Goal: Navigation & Orientation: Find specific page/section

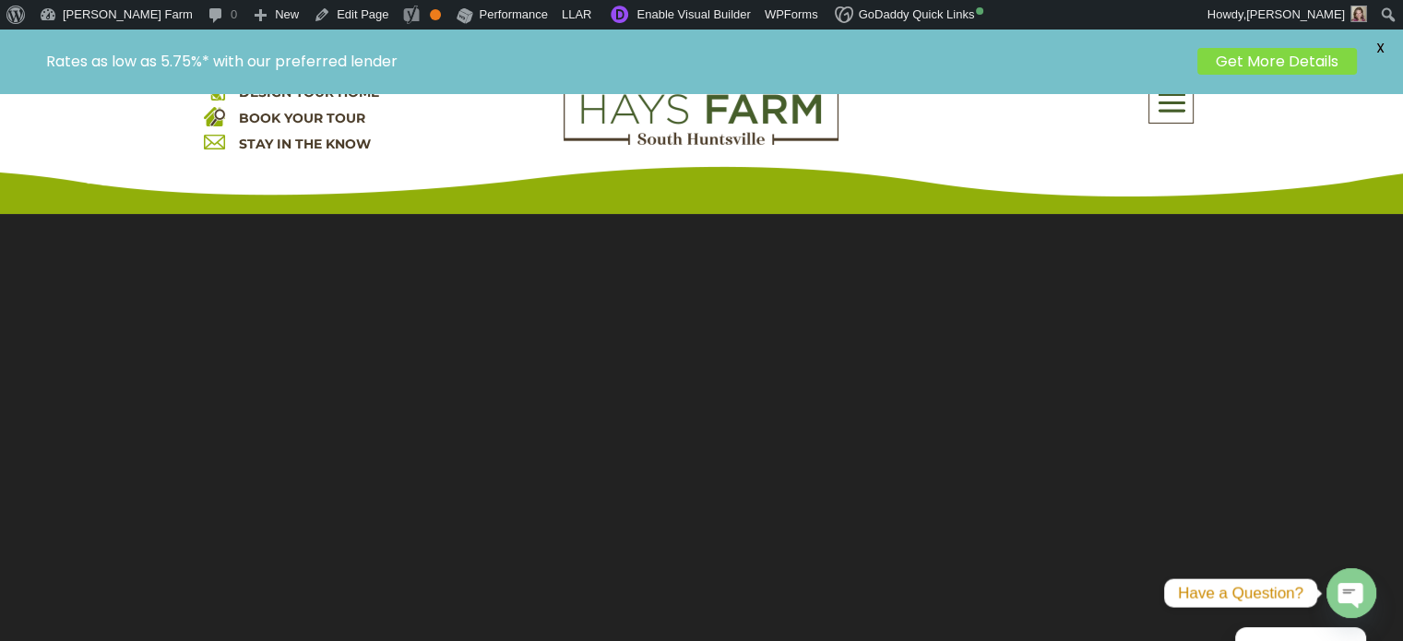
drag, startPoint x: 0, startPoint y: 0, endPoint x: 1174, endPoint y: 105, distance: 1178.3
click at [1174, 105] on span at bounding box center [1171, 102] width 43 height 42
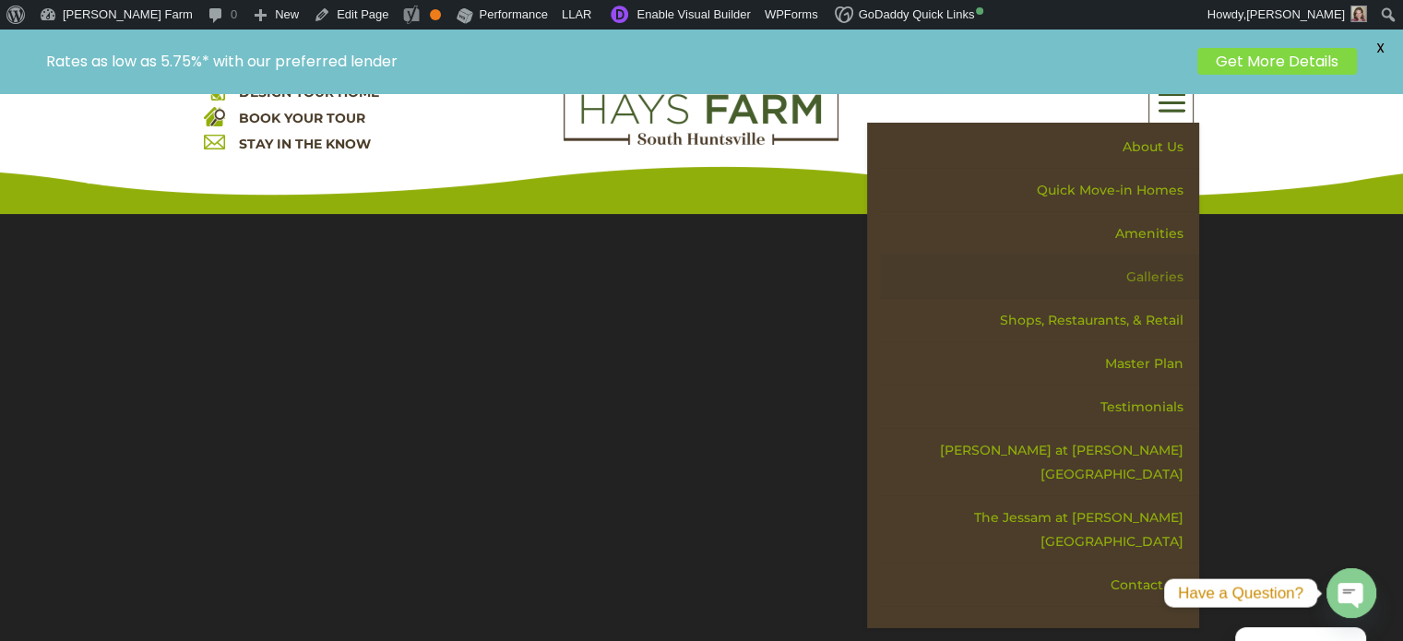
click at [1152, 273] on link "Galleries" at bounding box center [1039, 277] width 319 height 43
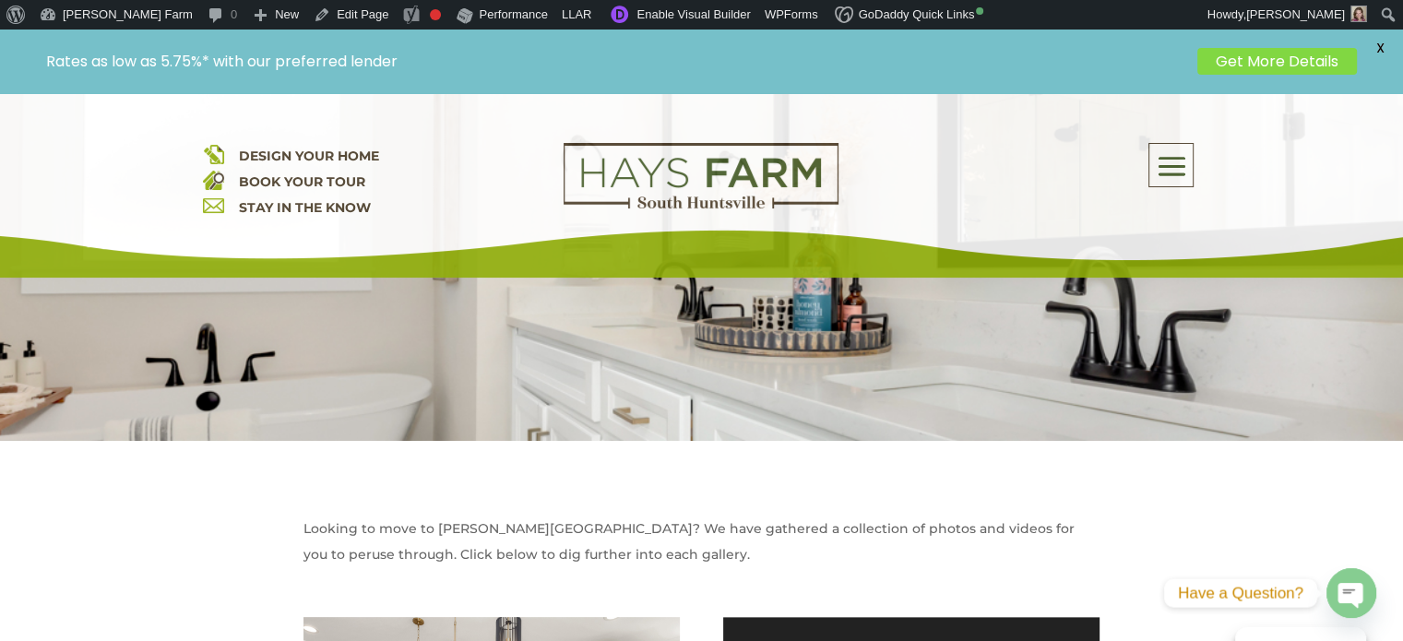
scroll to position [830, 0]
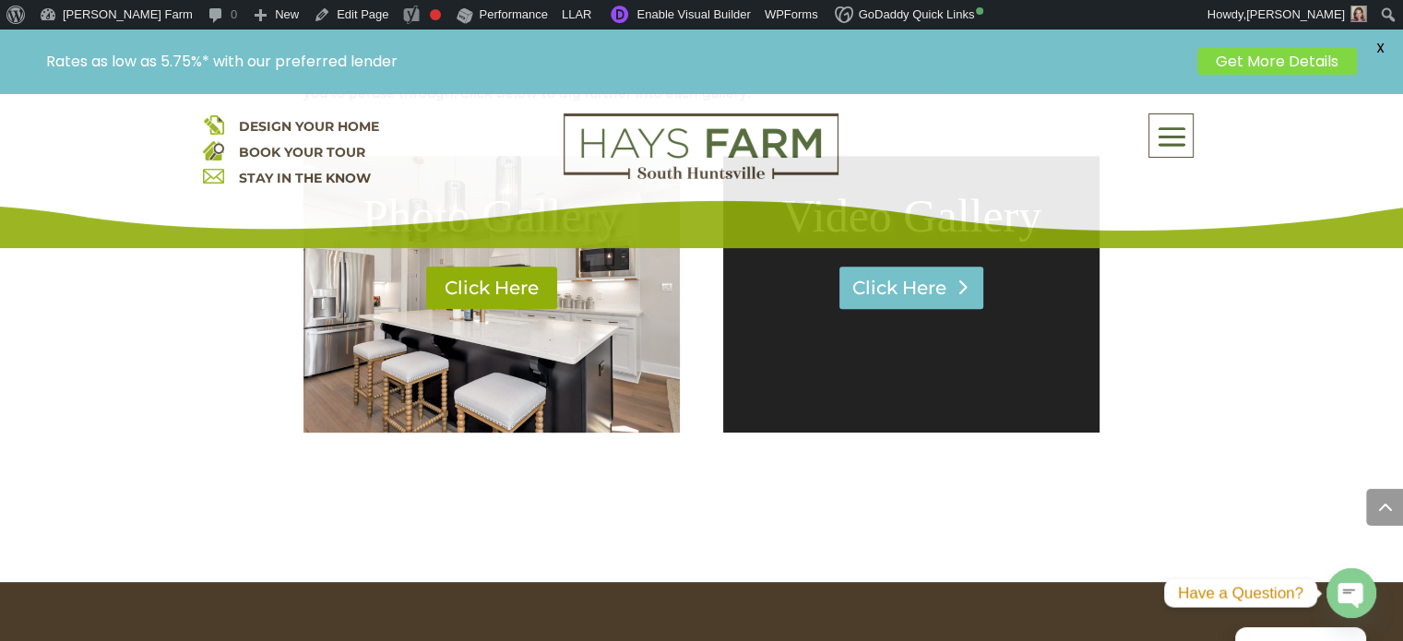
click at [945, 300] on link "Click Here" at bounding box center [912, 288] width 144 height 42
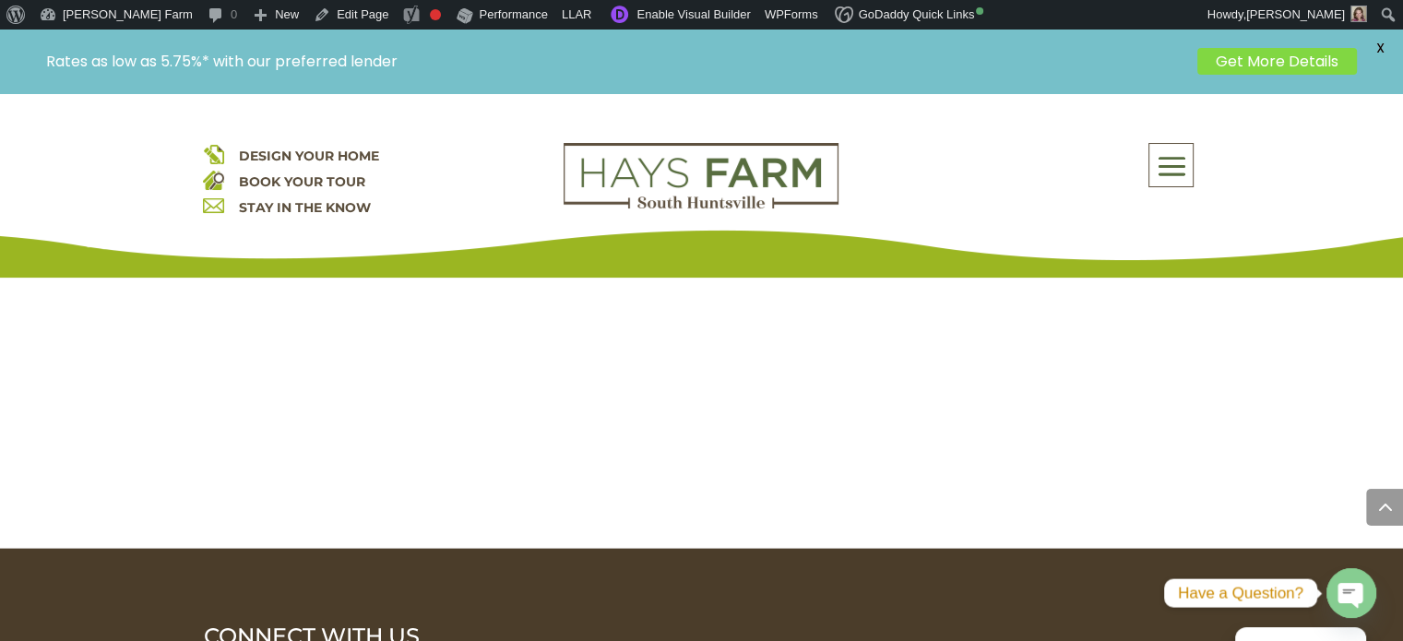
scroll to position [3967, 0]
